Goal: Transaction & Acquisition: Purchase product/service

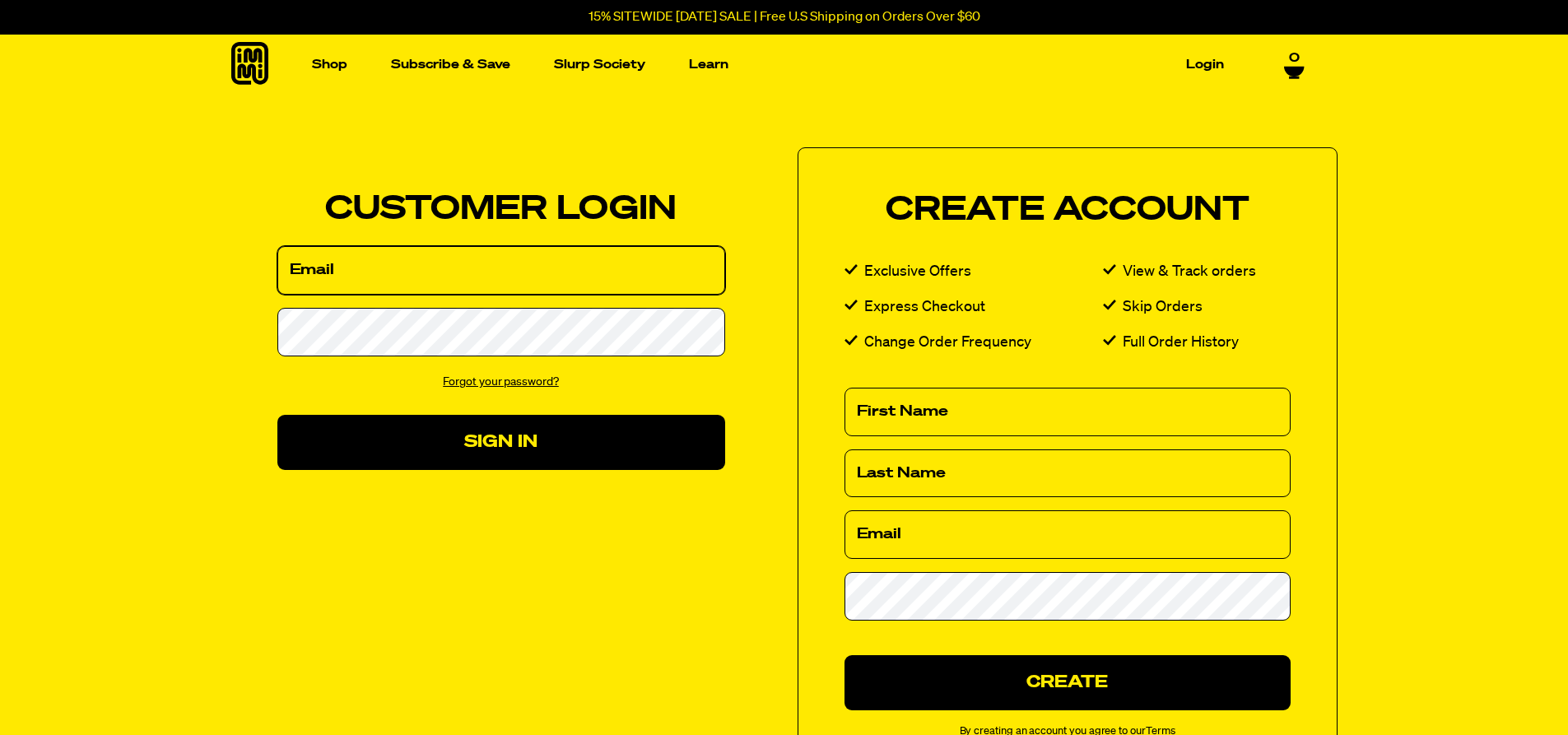
click at [334, 275] on input "Email" at bounding box center [500, 270] width 447 height 49
type input "diacpambro@hotmail.com"
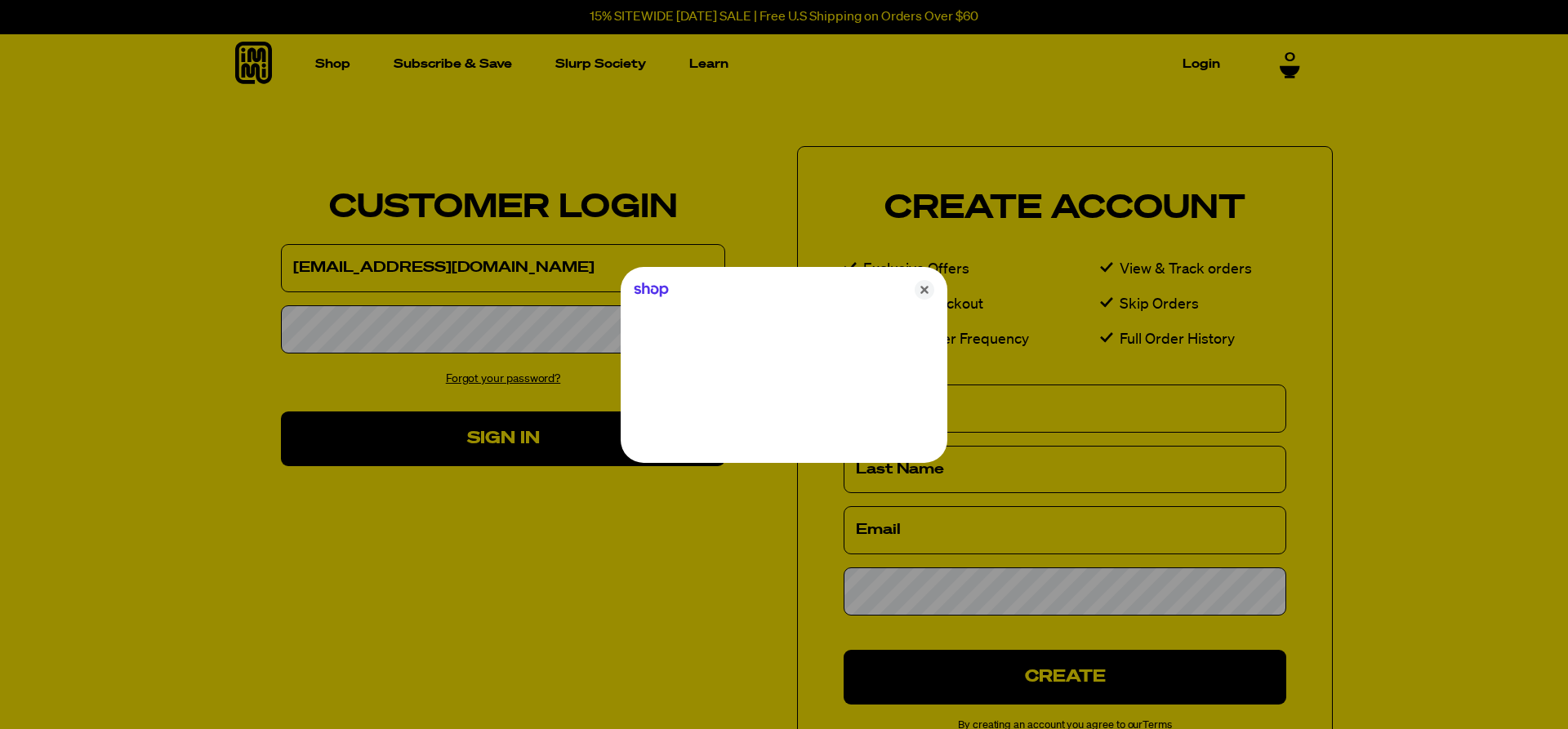
click at [299, 324] on div at bounding box center [784, 364] width 1568 height 729
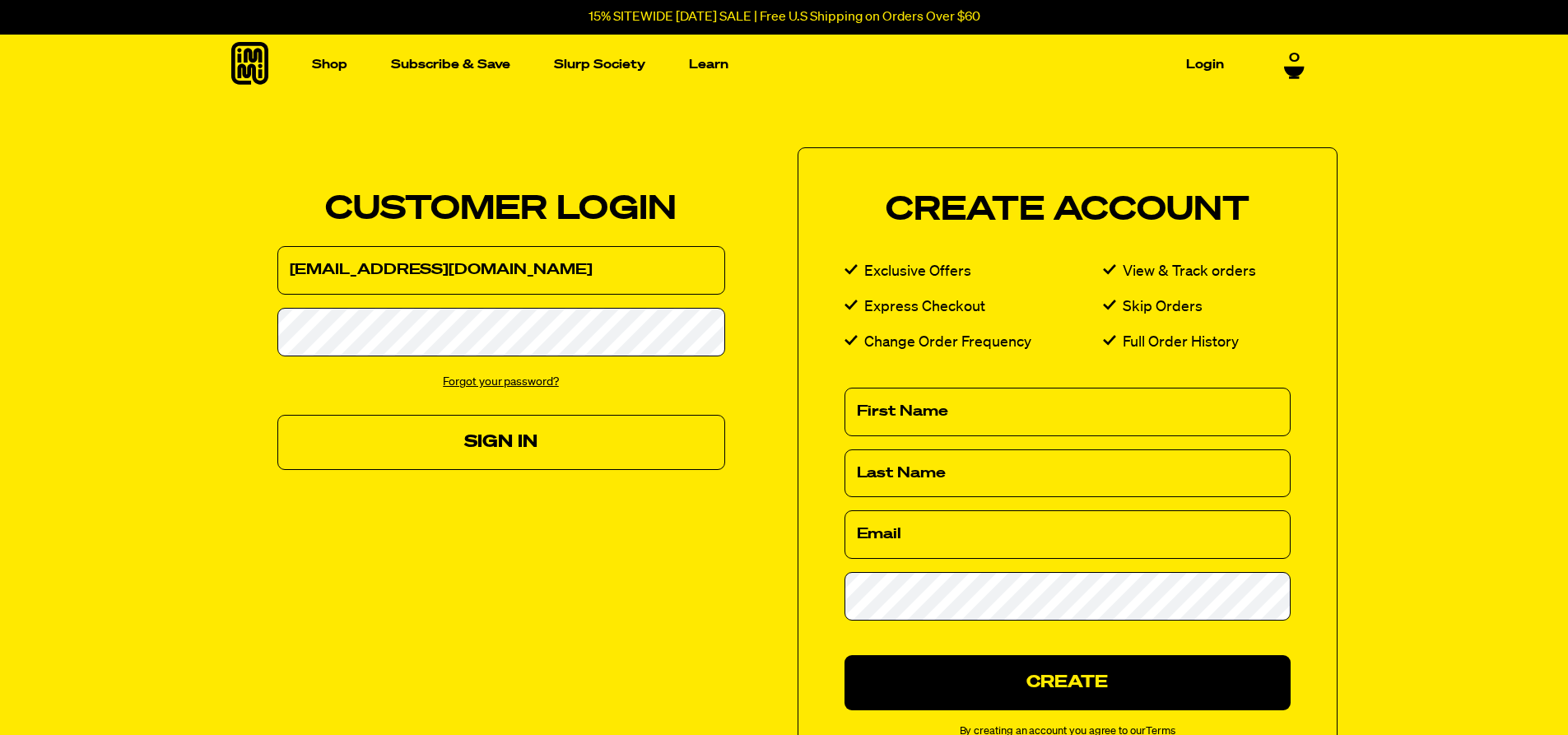
click at [492, 443] on button "Sign In" at bounding box center [500, 442] width 447 height 55
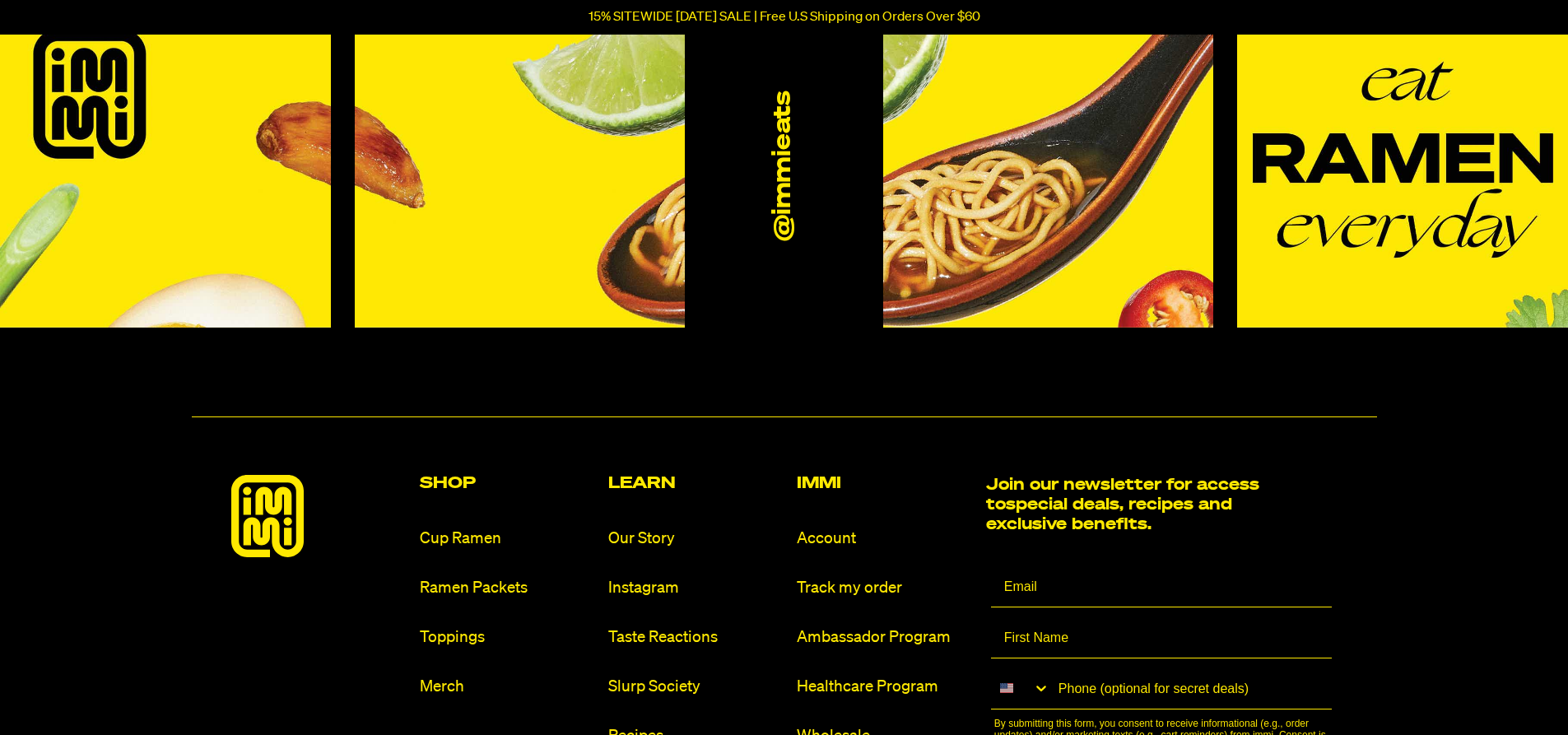
scroll to position [61, 0]
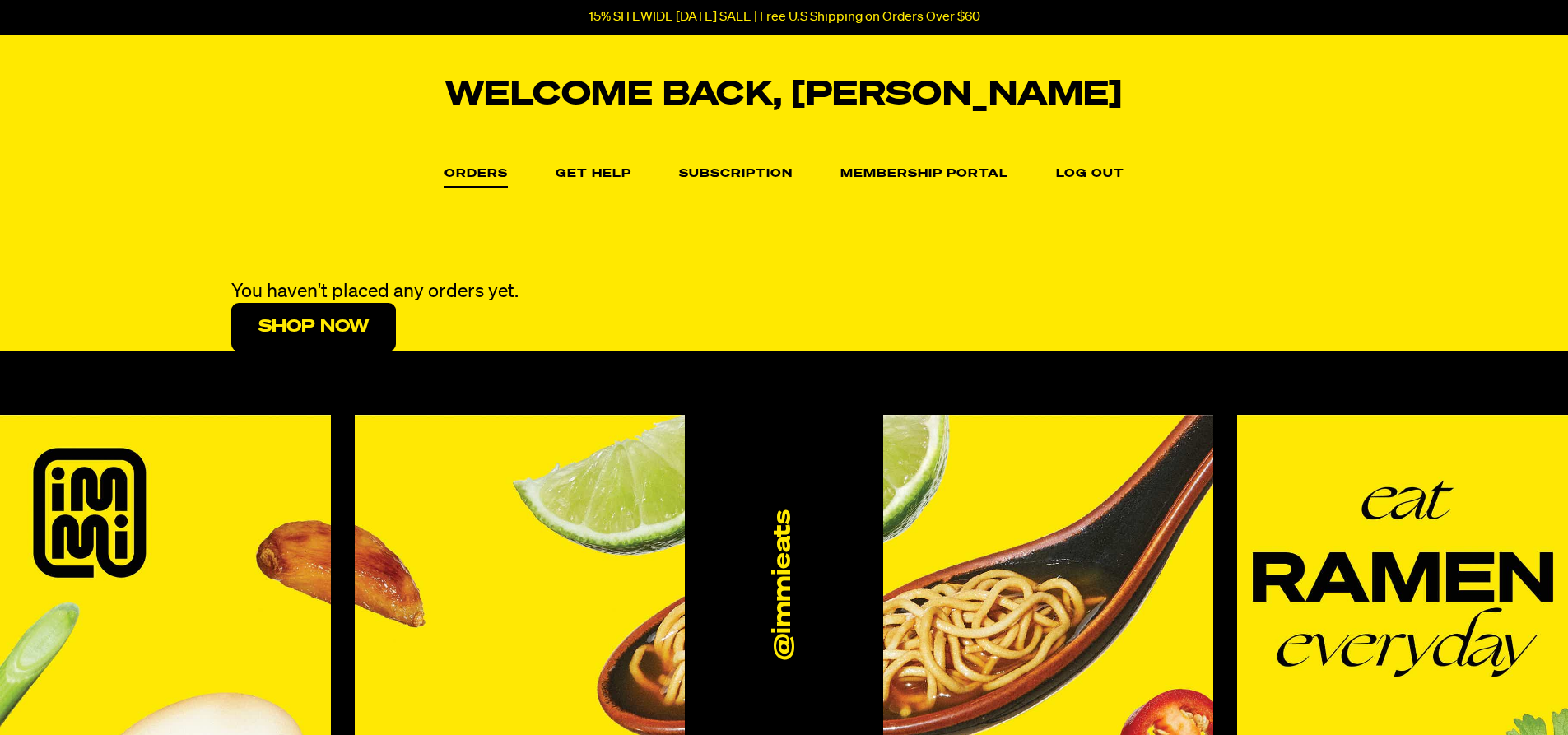
click at [477, 170] on link "Orders" at bounding box center [476, 177] width 64 height 19
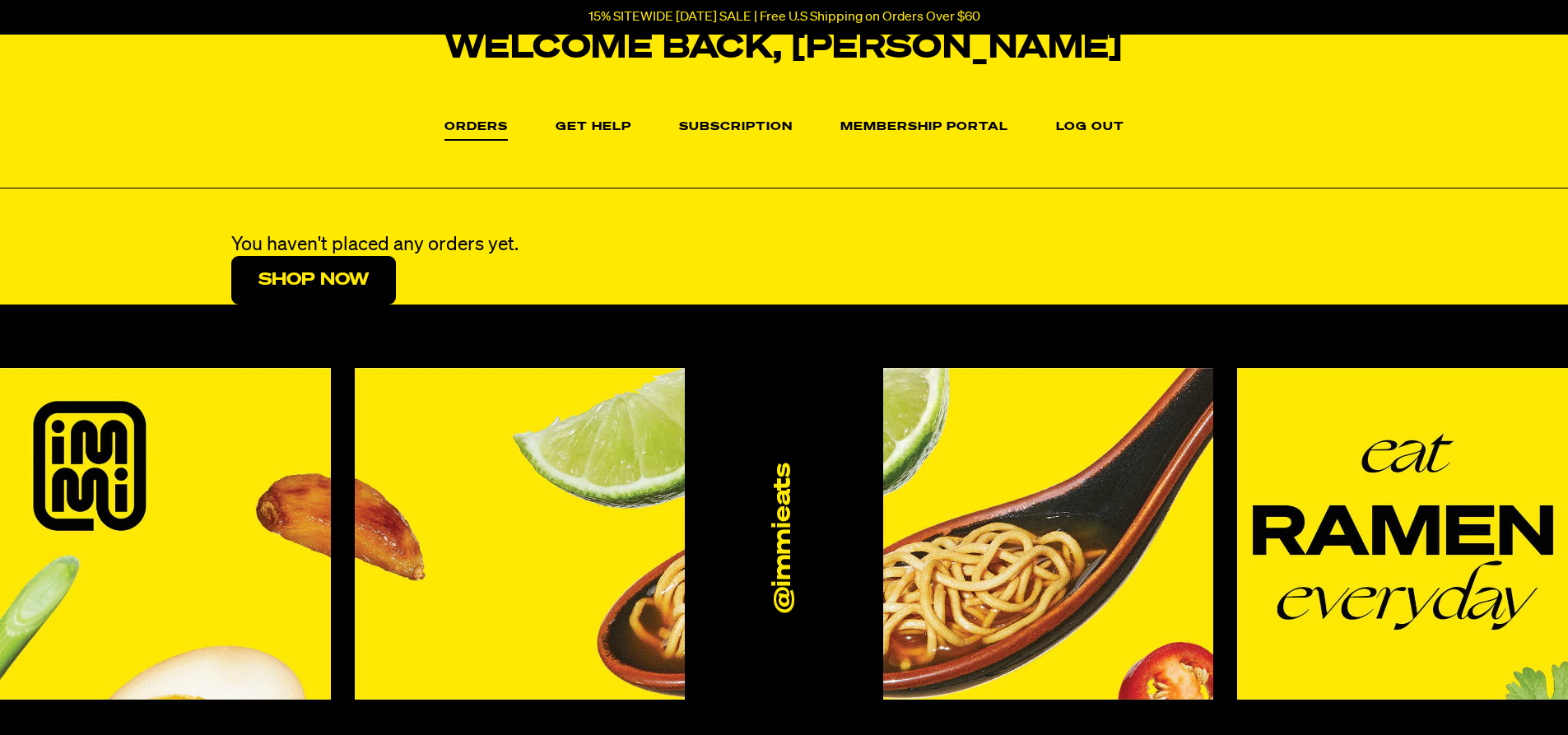
scroll to position [165, 0]
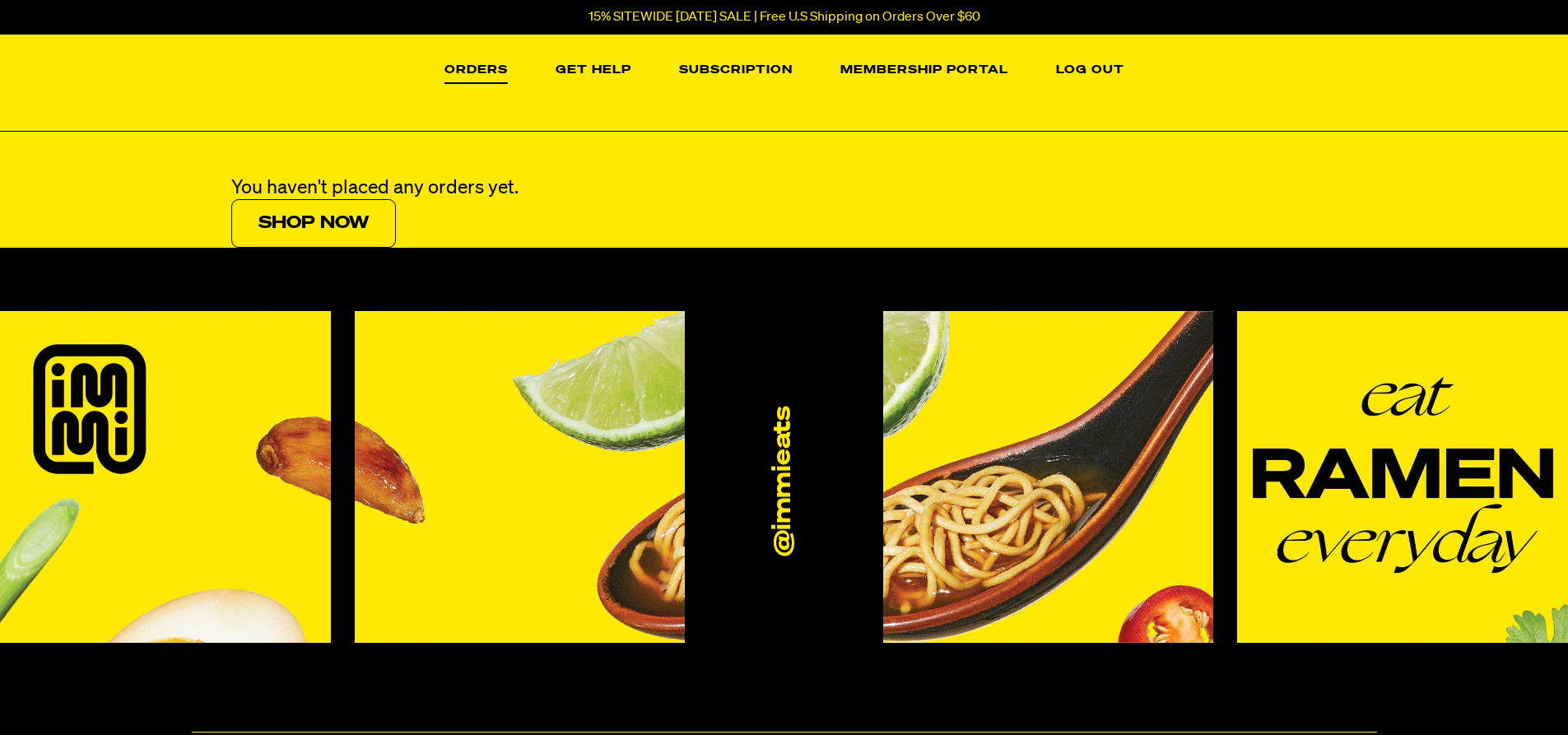
click at [331, 208] on link "Shop Now" at bounding box center [313, 223] width 165 height 49
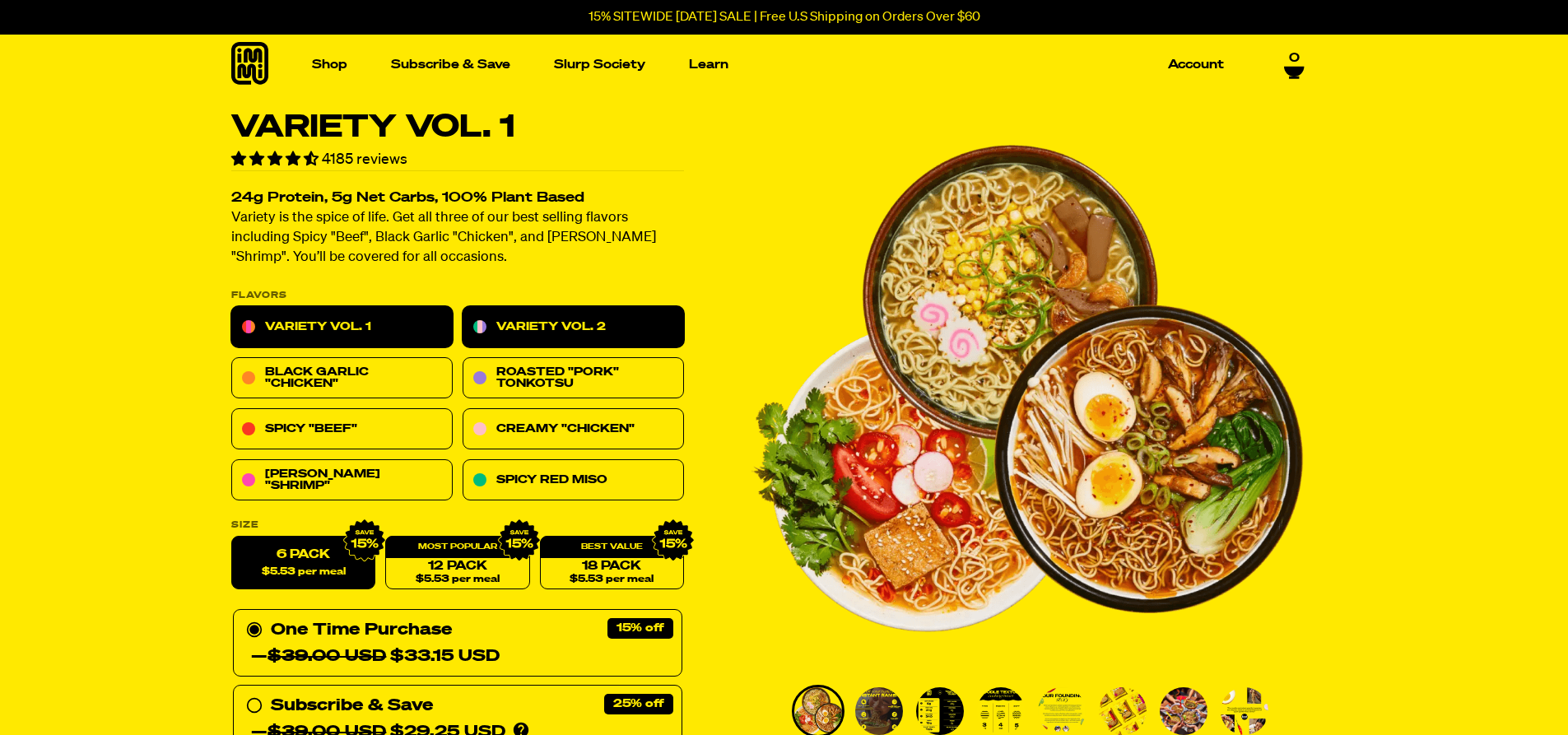
click at [527, 324] on link "Variety Vol. 2" at bounding box center [573, 327] width 221 height 41
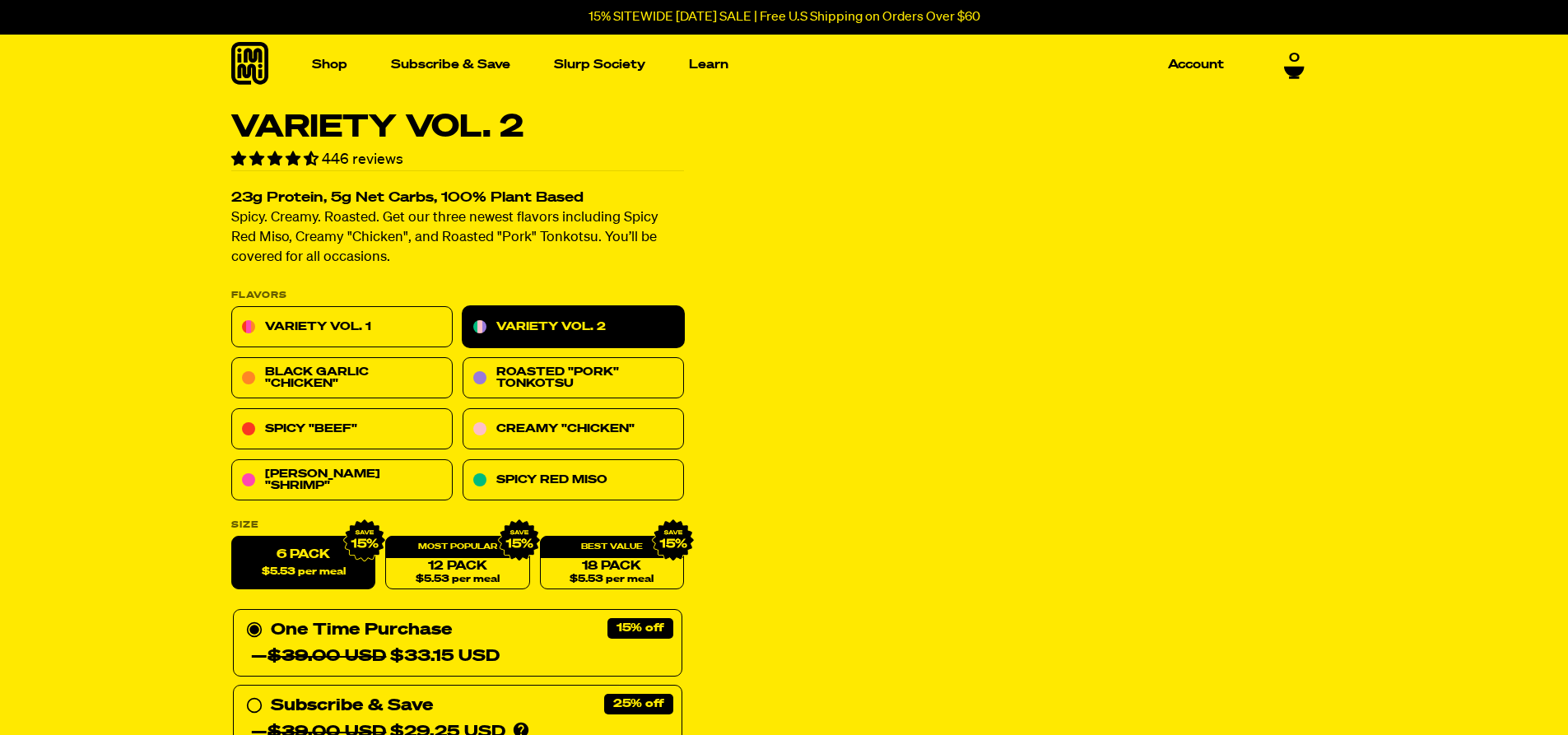
scroll to position [247, 0]
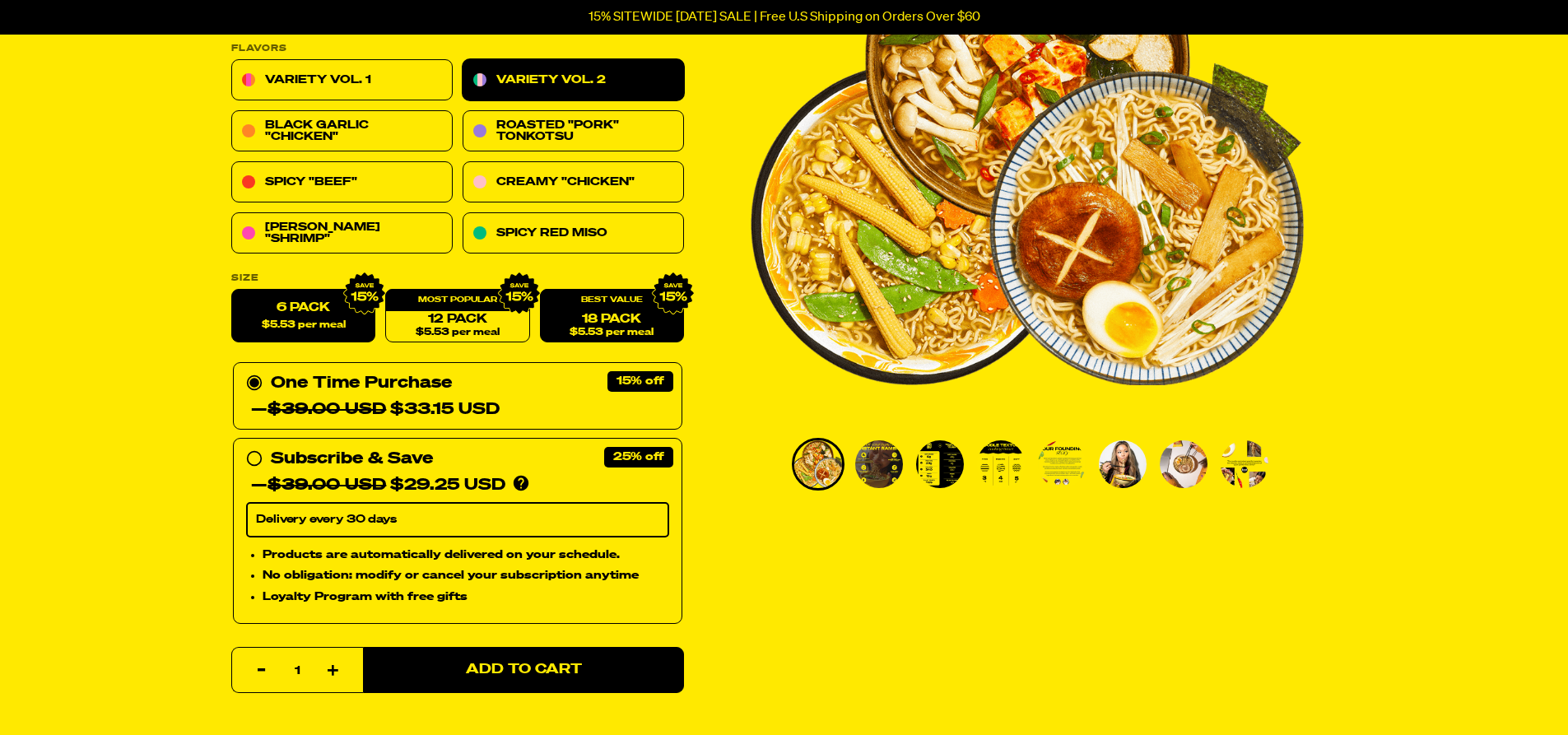
click at [596, 319] on link "18 Pack $5.53 per meal" at bounding box center [611, 316] width 144 height 54
radio input "false"
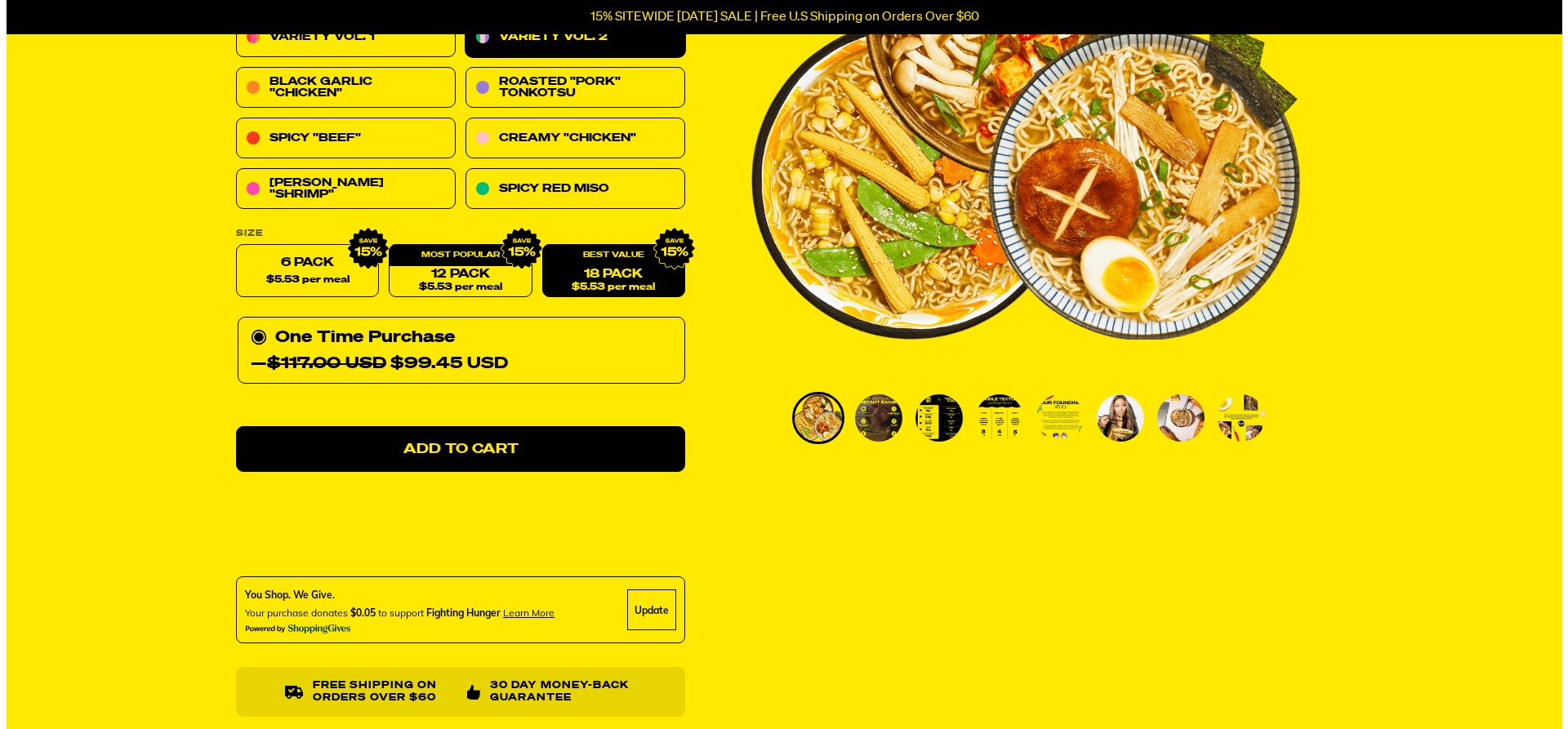
scroll to position [326, 0]
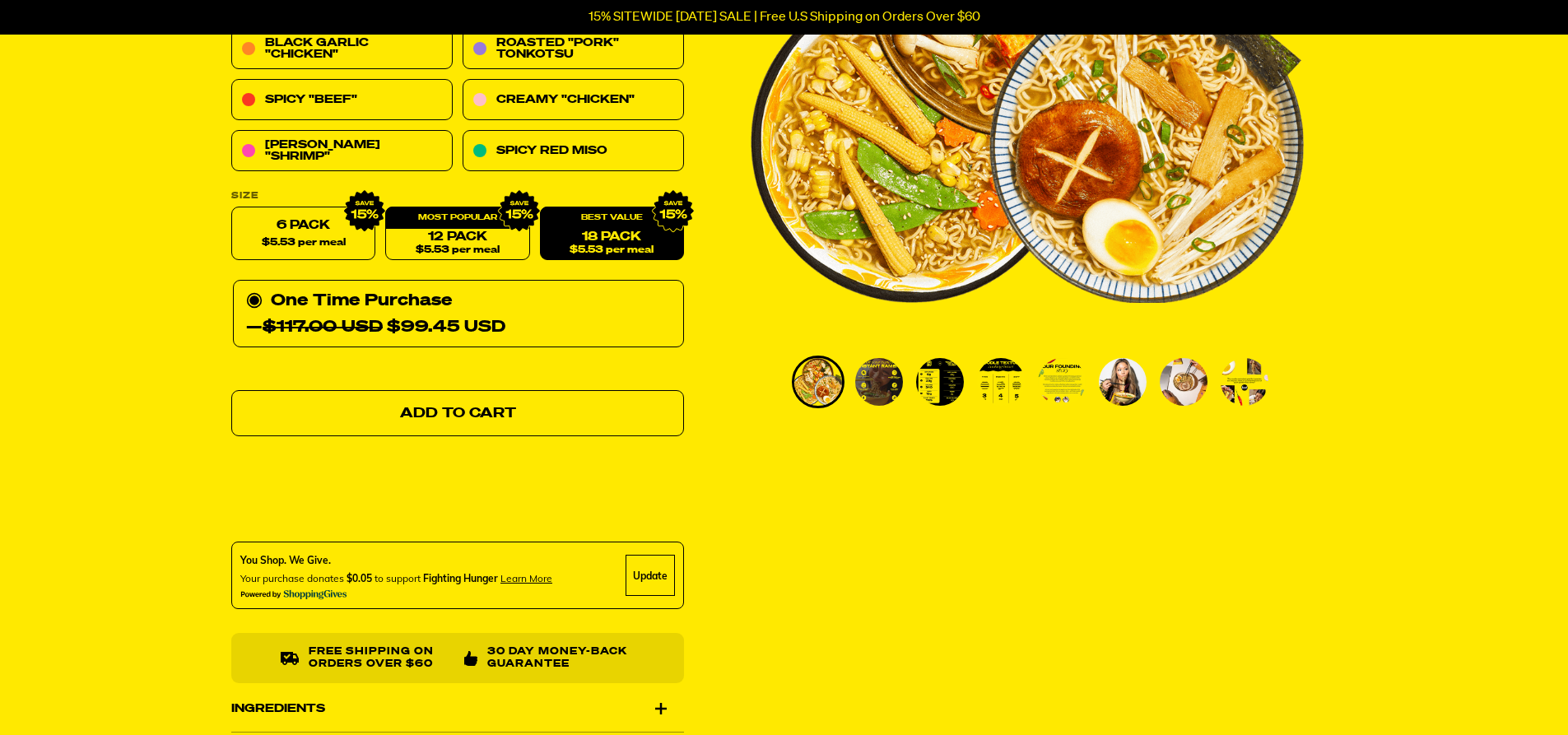
click at [494, 402] on link "Add to Cart" at bounding box center [457, 414] width 453 height 46
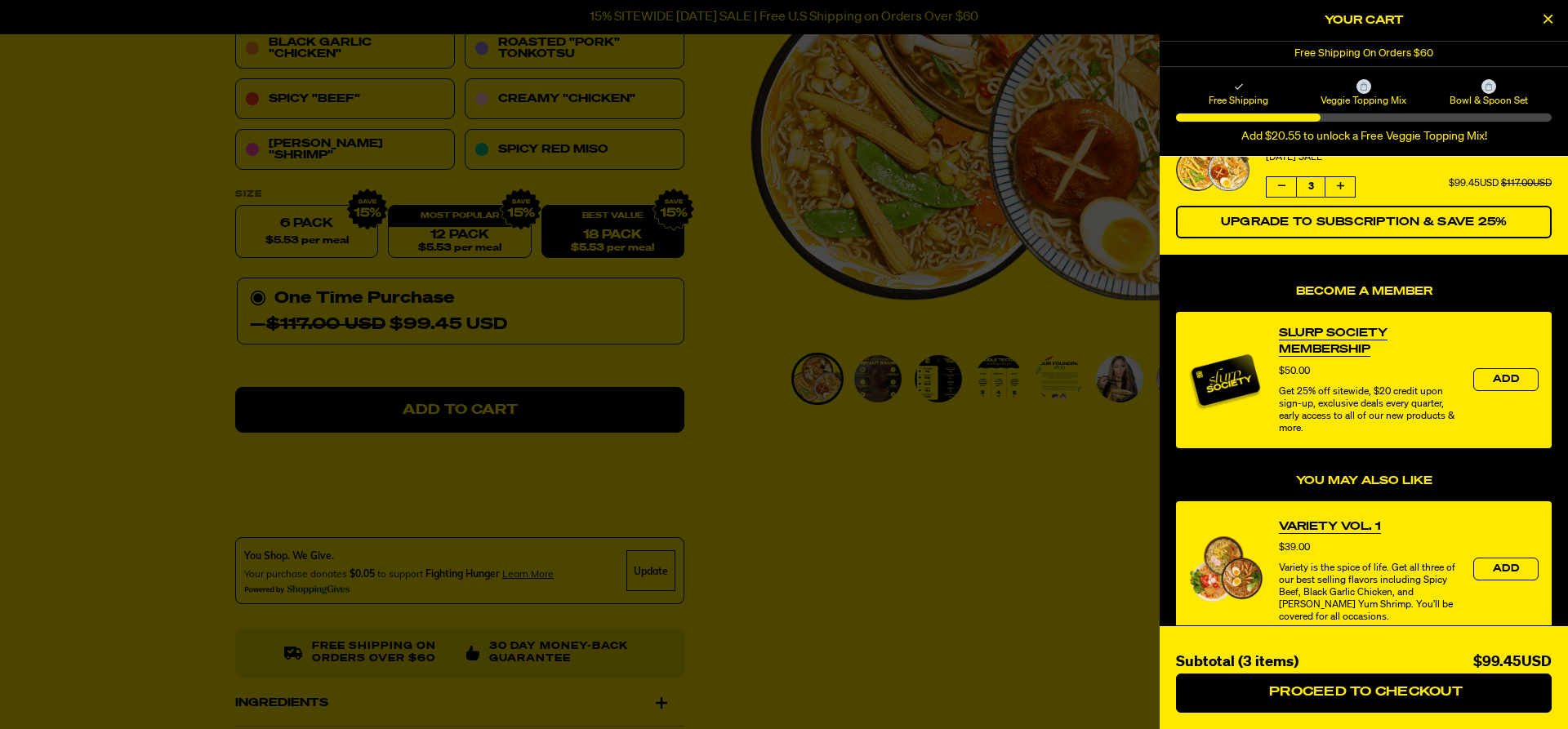
scroll to position [81, 0]
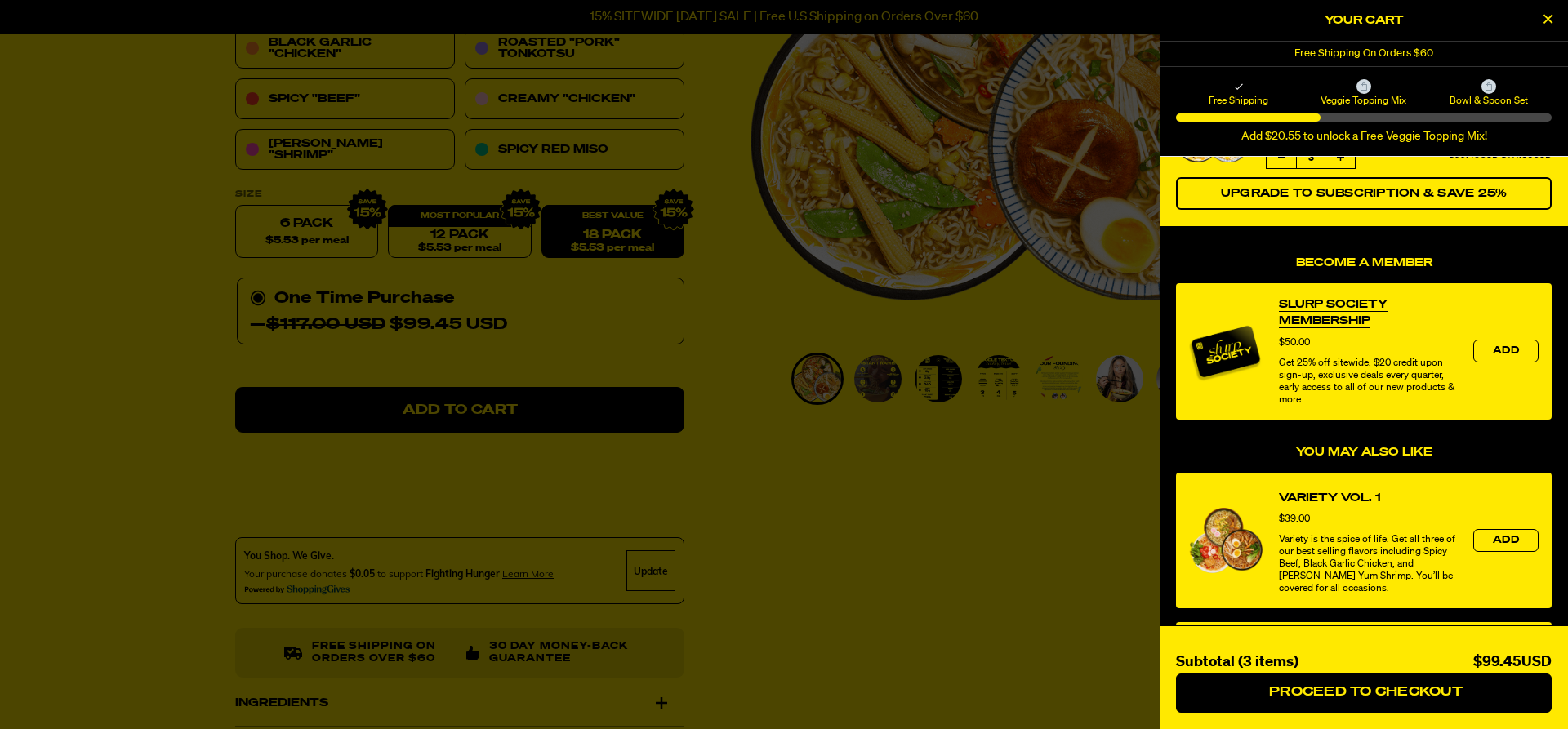
click at [1365, 88] on icon at bounding box center [1363, 86] width 8 height 8
click at [1379, 109] on div "Free Shipping Veggie Topping Mix Bowl & Spoon Set Add $20.55 to unlock a Free V…" at bounding box center [1363, 111] width 376 height 65
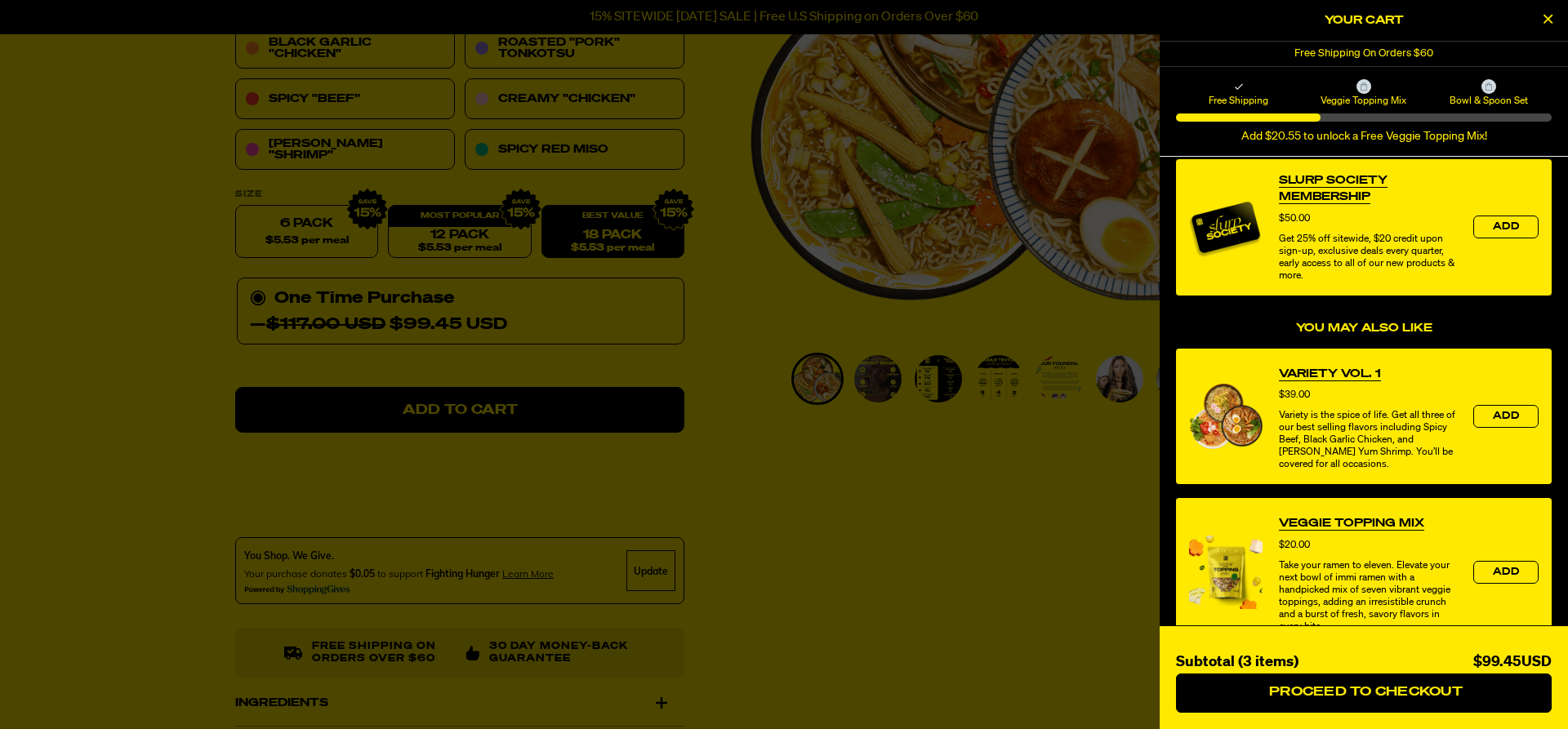
scroll to position [557, 0]
